Goal: Submit feedback/report problem

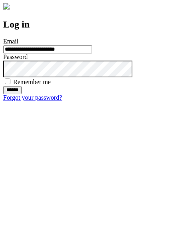
click at [22, 94] on input "******" at bounding box center [12, 90] width 18 height 8
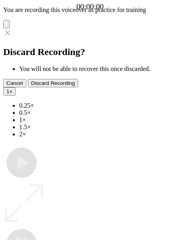
type input "**********"
